Goal: Find specific page/section: Find specific page/section

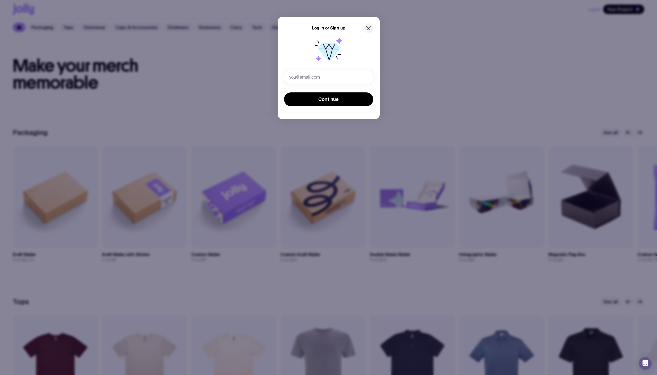
click at [330, 74] on input "text" at bounding box center [328, 77] width 89 height 14
type input "[PERSON_NAME][EMAIL_ADDRESS][DOMAIN_NAME]"
click at [355, 98] on button "Continue" at bounding box center [328, 100] width 89 height 14
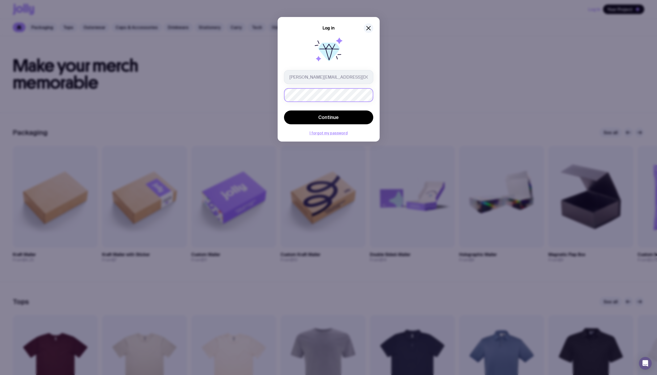
click at [284, 111] on button "Continue" at bounding box center [328, 118] width 89 height 14
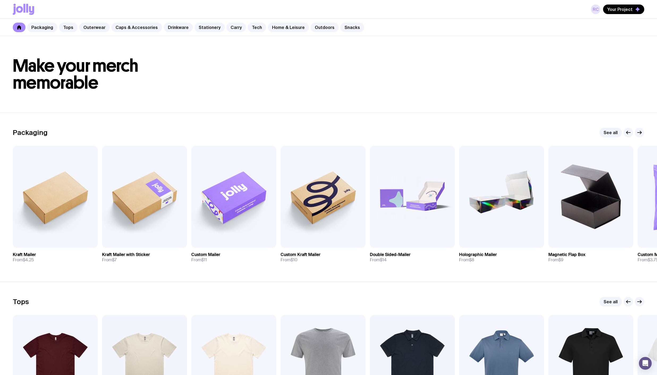
click at [596, 7] on link "RC" at bounding box center [596, 10] width 10 height 10
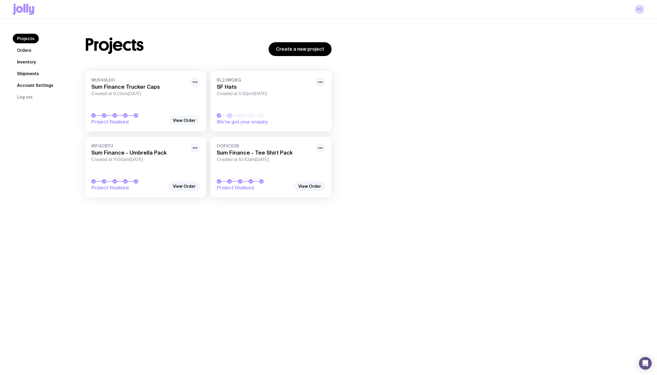
click at [187, 121] on link "View Order" at bounding box center [184, 121] width 31 height 10
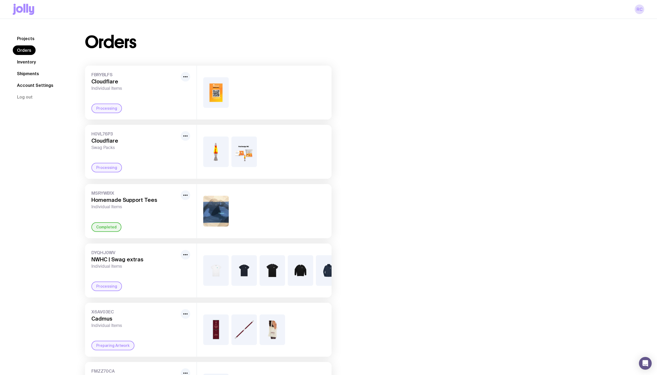
click at [30, 59] on link "Inventory" at bounding box center [26, 62] width 27 height 10
